Goal: Task Accomplishment & Management: Use online tool/utility

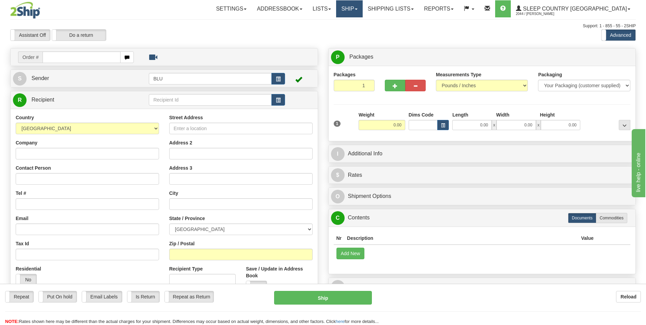
click at [362, 7] on link "Ship" at bounding box center [349, 8] width 26 height 17
click at [355, 30] on span "OnHold / Order Queue" at bounding box center [331, 32] width 48 height 5
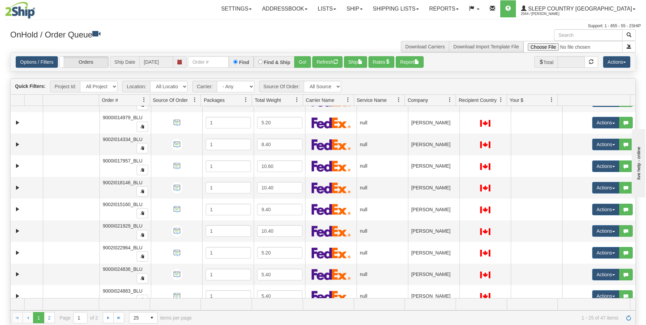
scroll to position [349, 0]
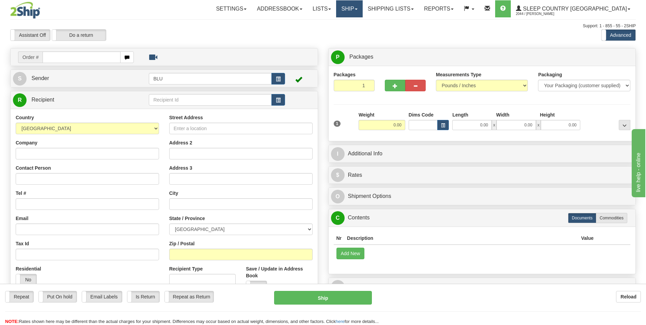
click at [357, 9] on span at bounding box center [356, 9] width 3 height 1
click at [355, 32] on span "OnHold / Order Queue" at bounding box center [331, 32] width 48 height 5
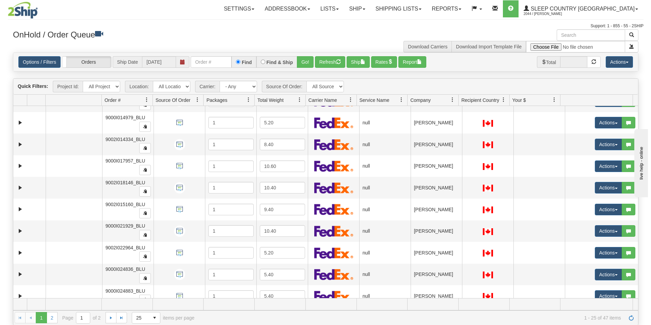
scroll to position [349, 0]
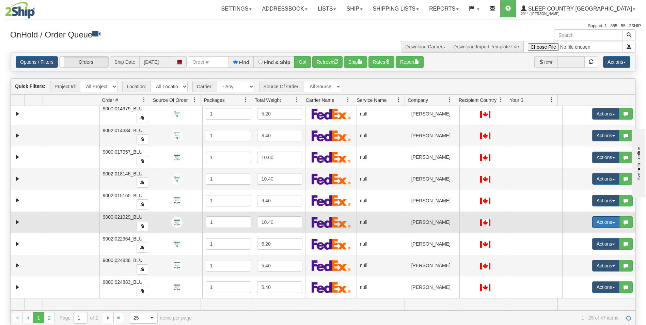
click at [597, 221] on button "Actions" at bounding box center [605, 222] width 27 height 12
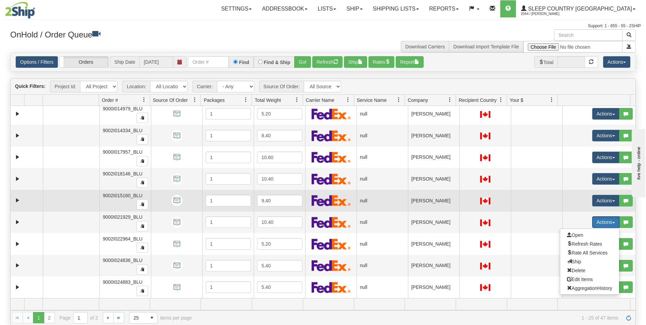
click at [536, 193] on td at bounding box center [535, 201] width 51 height 22
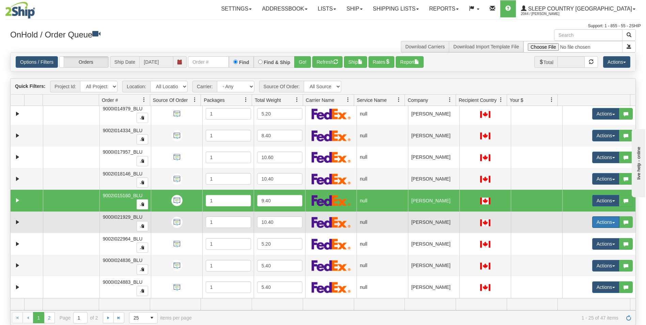
click at [600, 221] on button "Actions" at bounding box center [605, 222] width 27 height 12
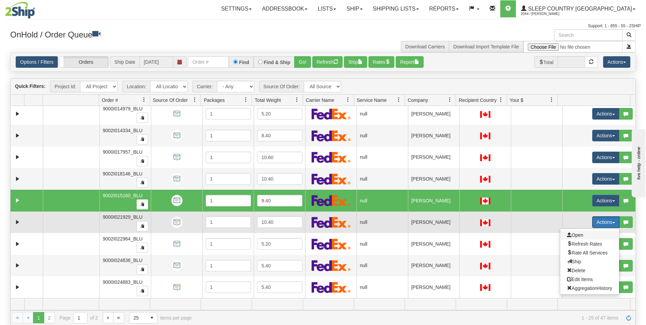
click at [573, 233] on span "Open" at bounding box center [575, 234] width 16 height 5
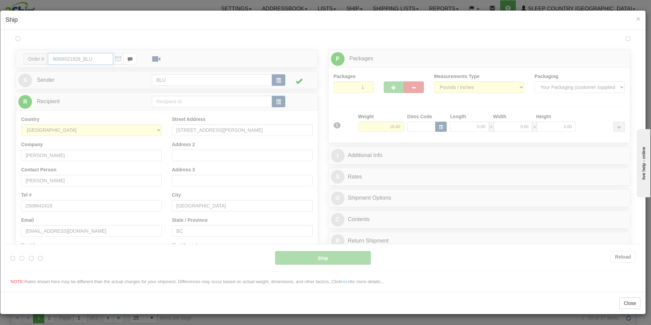
type input "10:03"
type input "16:00"
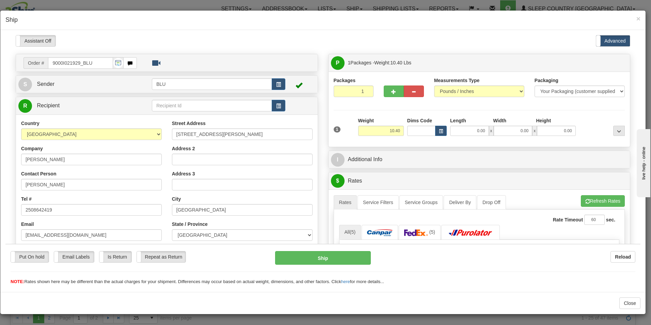
click at [391, 9] on div "× Ship Close" at bounding box center [325, 162] width 651 height 325
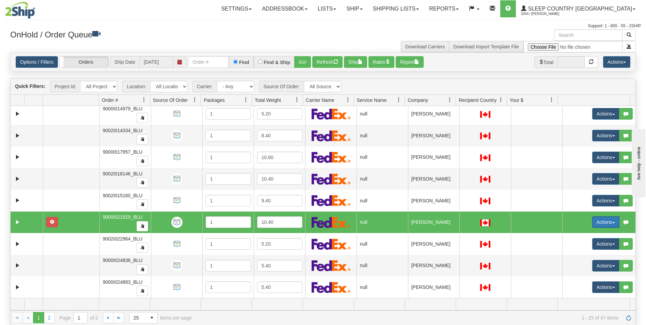
click at [601, 221] on button "Actions" at bounding box center [605, 222] width 27 height 12
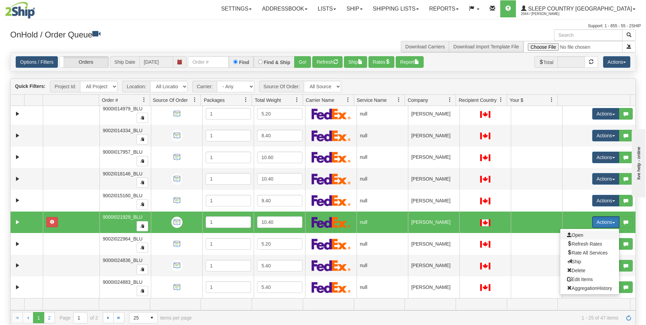
click at [567, 235] on span "Open" at bounding box center [575, 234] width 16 height 5
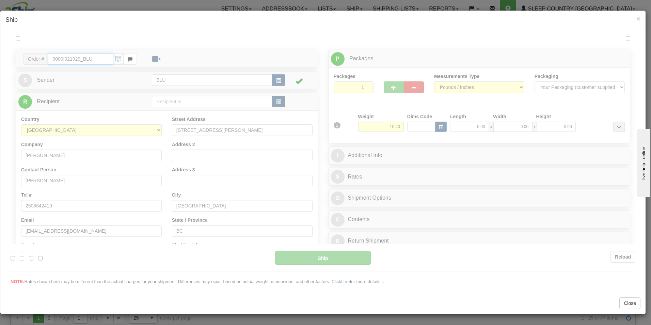
type input "10:04"
type input "16:00"
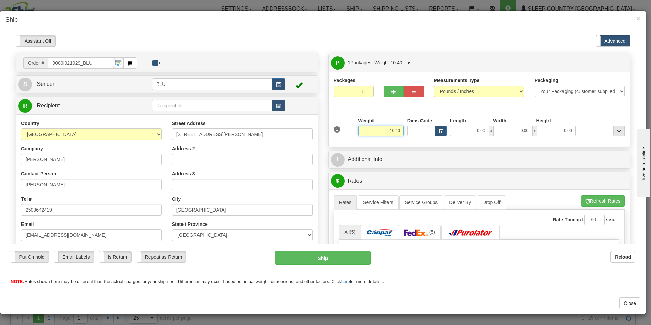
click at [398, 131] on input "10.40" at bounding box center [381, 130] width 46 height 10
type input "1"
type input "12.00"
type input "16.00"
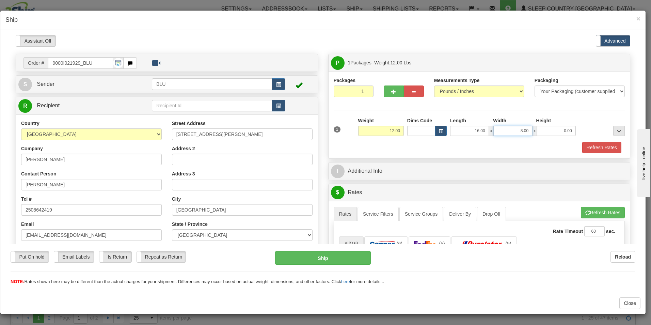
type input "8.00"
type input "16.00"
click at [582, 147] on button "Refresh Rates" at bounding box center [601, 147] width 39 height 12
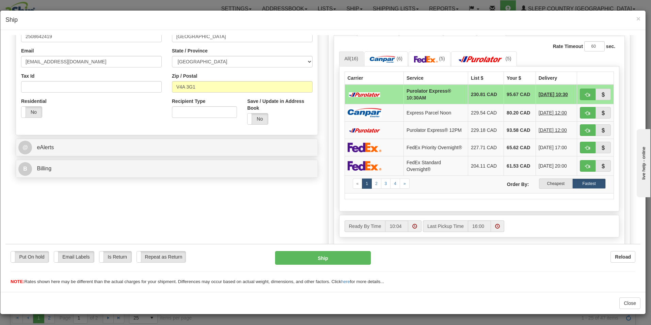
scroll to position [174, 0]
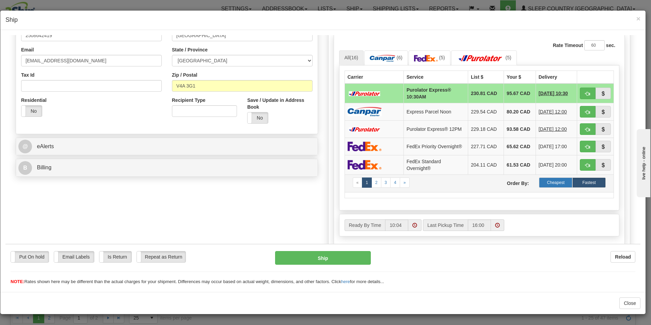
click at [546, 184] on label "Cheapest" at bounding box center [555, 182] width 33 height 10
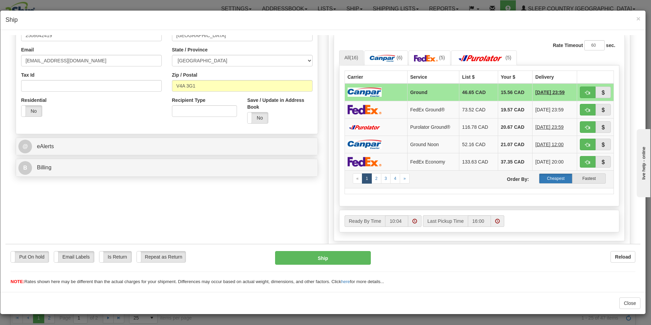
click at [548, 177] on label "Cheapest" at bounding box center [555, 178] width 33 height 10
click at [585, 91] on span "button" at bounding box center [587, 92] width 5 height 4
type input "1"
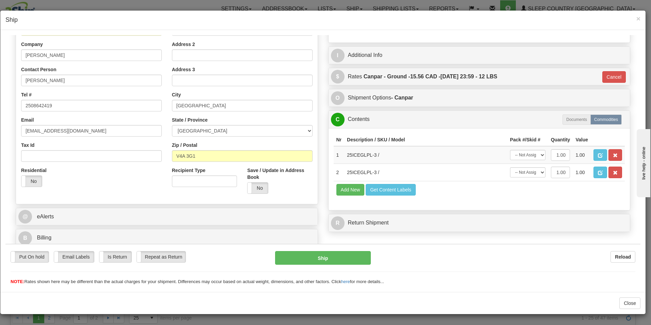
scroll to position [104, 0]
click at [323, 257] on button "Ship" at bounding box center [323, 257] width 96 height 14
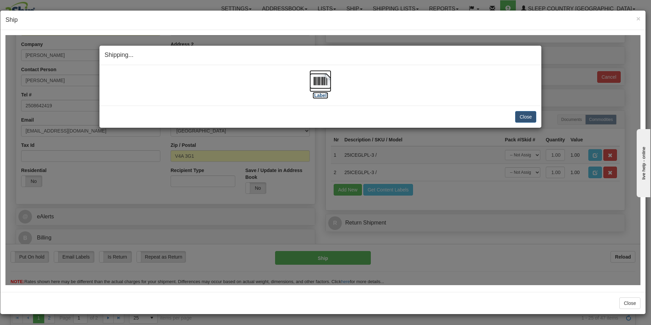
click at [321, 94] on label "[Label]" at bounding box center [320, 95] width 16 height 7
click at [529, 115] on button "Close" at bounding box center [525, 117] width 21 height 12
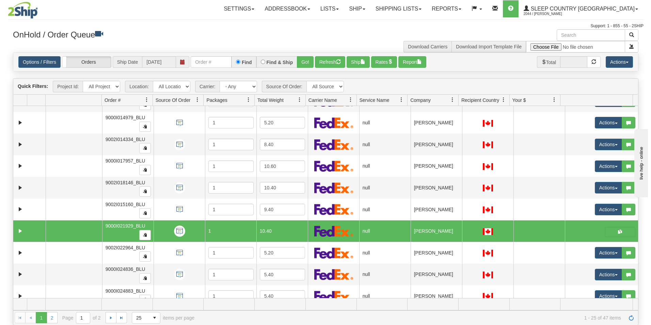
scroll to position [349, 0]
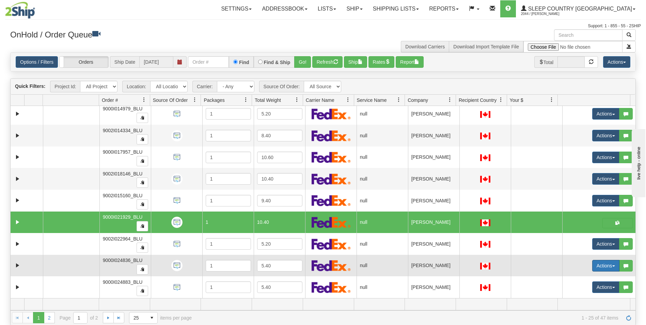
click at [603, 265] on button "Actions" at bounding box center [605, 266] width 27 height 12
click at [567, 277] on span "Open" at bounding box center [575, 278] width 16 height 5
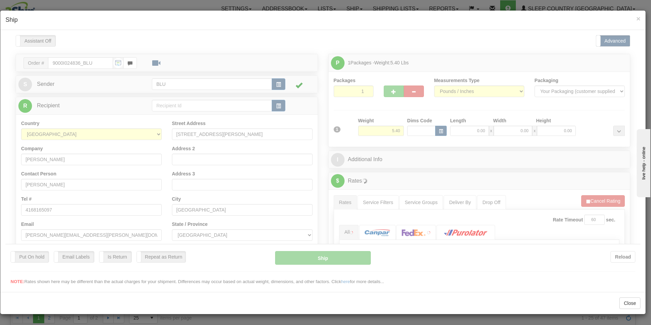
scroll to position [0, 0]
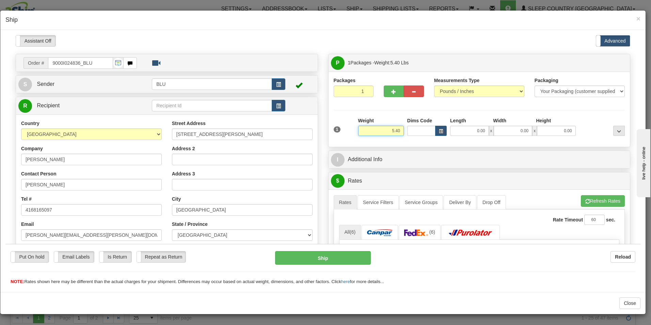
click at [397, 131] on input "5.40" at bounding box center [381, 130] width 46 height 10
type input "5"
type input "1"
type input "17.00"
type input "23.00"
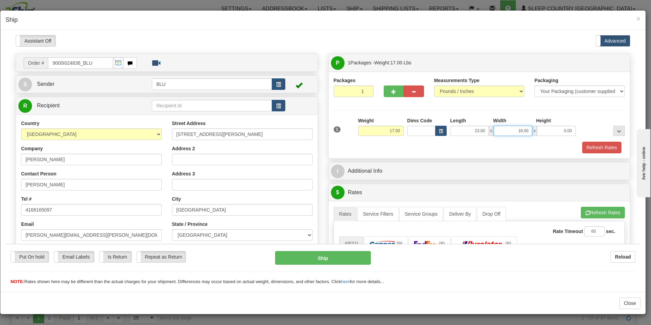
type input "16.00"
type input "15.00"
click at [591, 144] on button "Refresh Rates" at bounding box center [601, 147] width 39 height 12
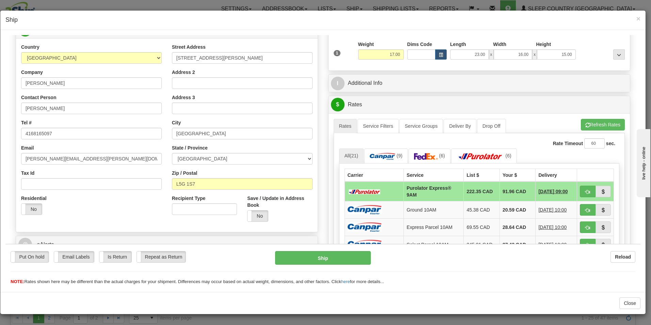
scroll to position [72, 0]
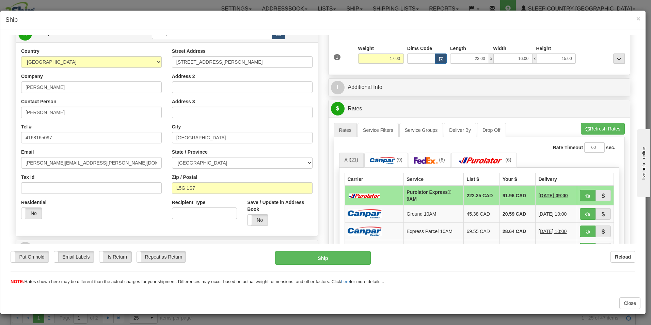
drag, startPoint x: 638, startPoint y: 118, endPoint x: 53, endPoint y: 40, distance: 589.8
click at [598, 127] on button "Refresh Rates" at bounding box center [603, 129] width 44 height 12
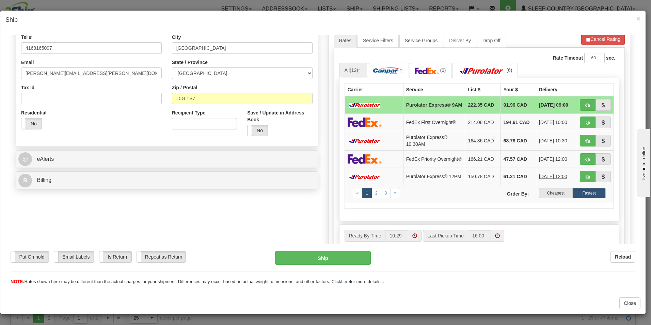
scroll to position [178, 0]
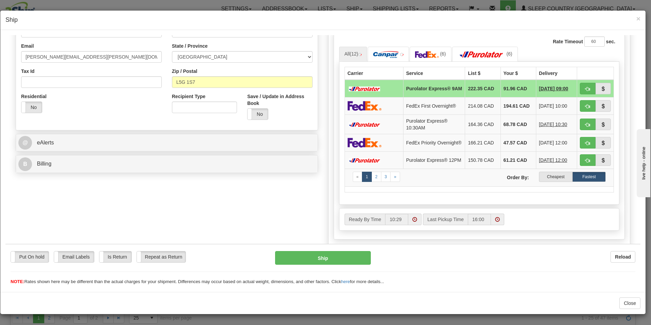
drag, startPoint x: 637, startPoint y: 122, endPoint x: 18, endPoint y: 35, distance: 624.8
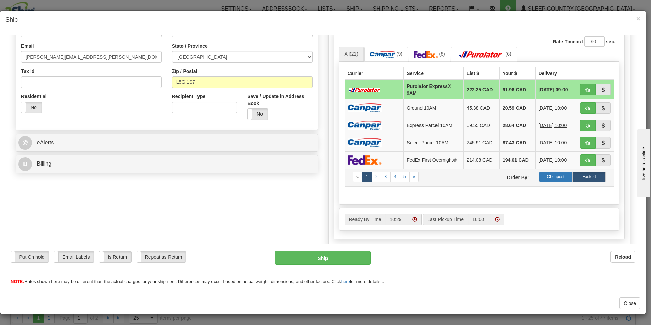
click at [548, 175] on label "Cheapest" at bounding box center [555, 176] width 33 height 10
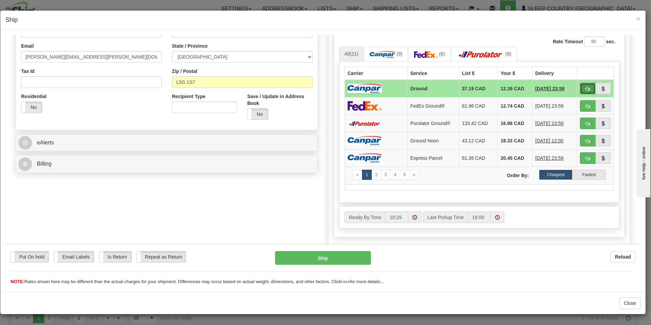
click at [580, 85] on button "button" at bounding box center [588, 88] width 16 height 12
type input "1"
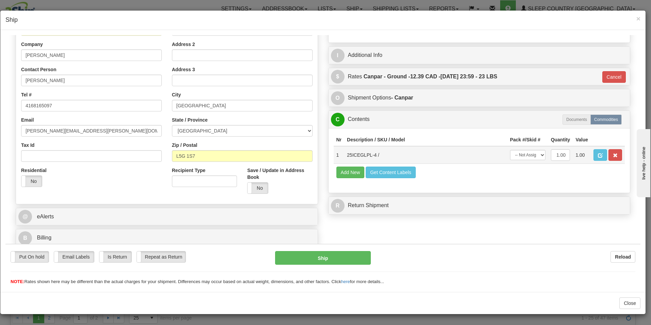
scroll to position [104, 0]
click at [327, 257] on button "Ship" at bounding box center [323, 257] width 96 height 14
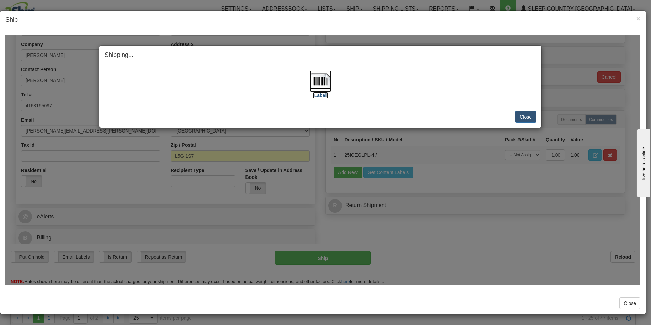
click at [319, 92] on label "[Label]" at bounding box center [320, 95] width 16 height 7
click at [530, 115] on button "Close" at bounding box center [525, 117] width 21 height 12
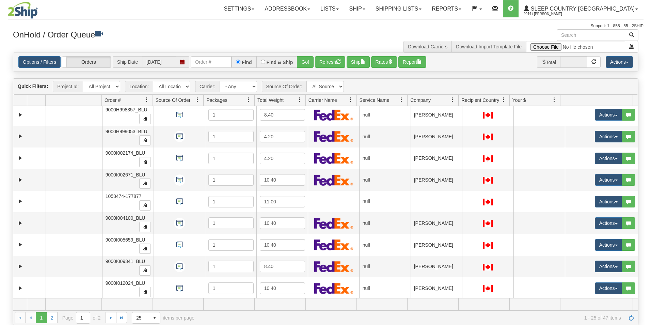
scroll to position [95, 0]
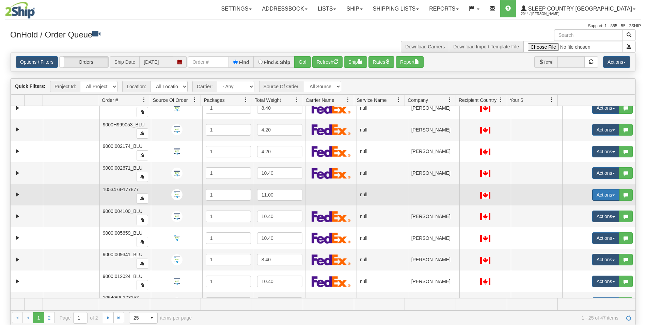
click at [599, 192] on button "Actions" at bounding box center [605, 195] width 27 height 12
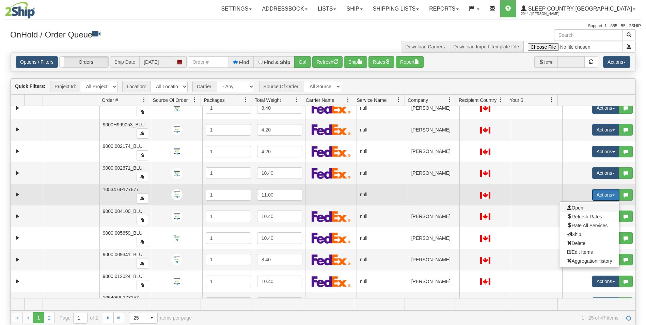
click at [574, 207] on span "Open" at bounding box center [575, 207] width 16 height 5
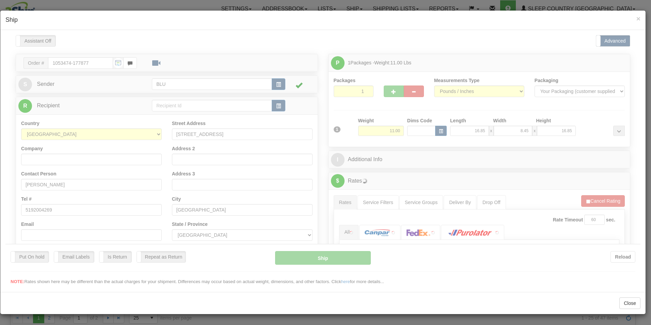
scroll to position [0, 0]
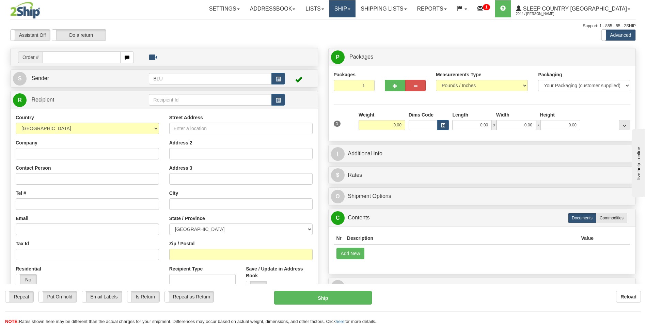
click at [355, 8] on link "Ship" at bounding box center [342, 8] width 26 height 17
click at [348, 32] on span "OnHold / Order Queue" at bounding box center [324, 32] width 48 height 5
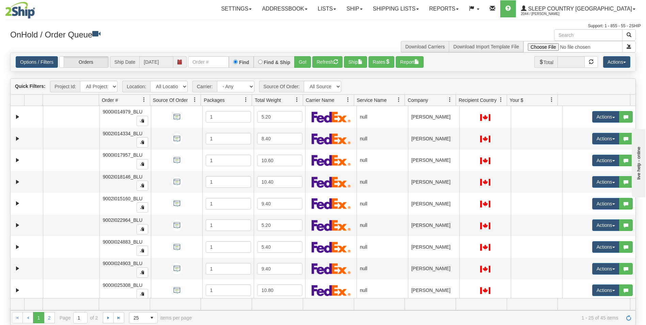
scroll to position [349, 0]
